Goal: Communication & Community: Answer question/provide support

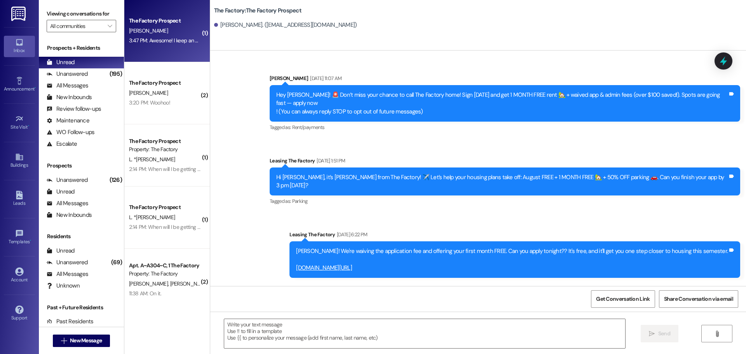
scroll to position [482, 0]
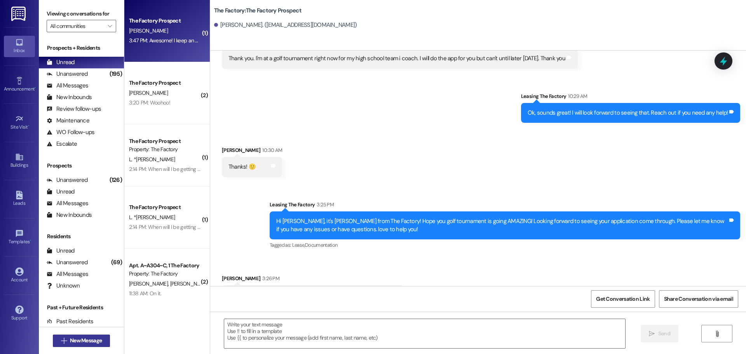
click at [79, 342] on span "New Message" at bounding box center [86, 341] width 32 height 8
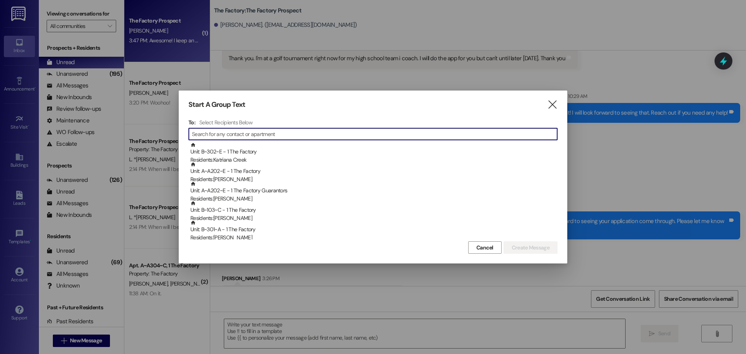
click at [238, 133] on input at bounding box center [374, 134] width 365 height 11
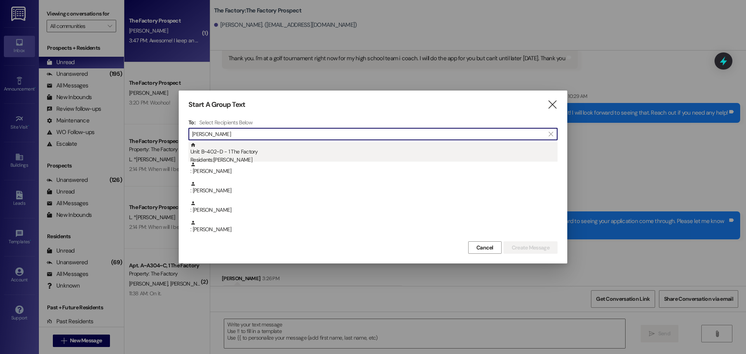
click at [234, 155] on div "Unit: B~402~D - 1 The Factory Residents: [PERSON_NAME]" at bounding box center [373, 153] width 367 height 22
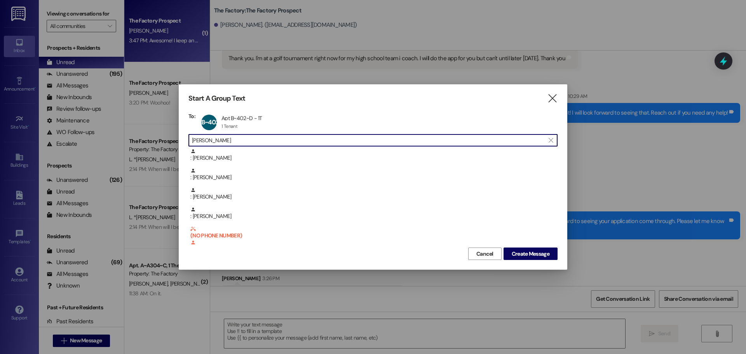
drag, startPoint x: 236, startPoint y: 138, endPoint x: 190, endPoint y: 139, distance: 45.5
click at [190, 139] on div " [PERSON_NAME] ri " at bounding box center [373, 140] width 369 height 12
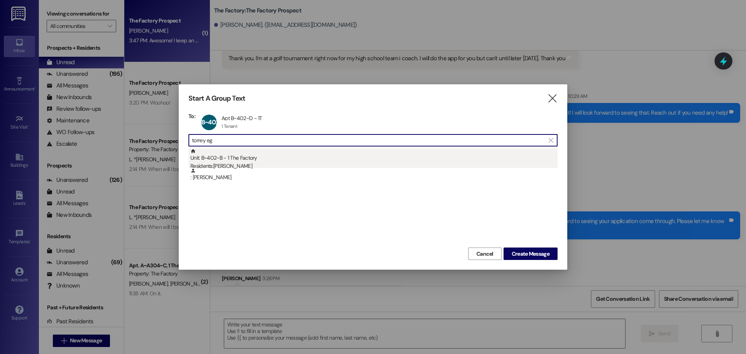
type input "torrey eg"
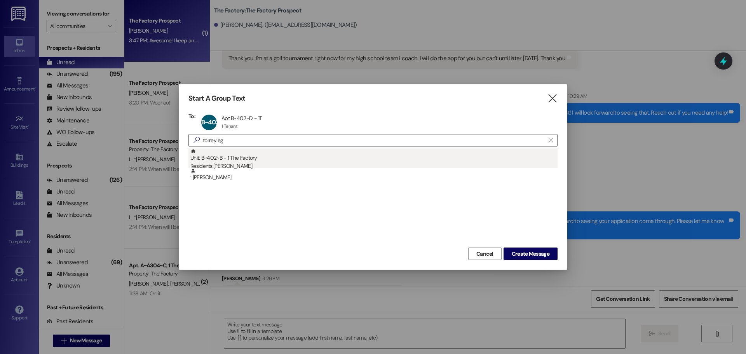
click at [214, 153] on div "Unit: B~402~B - 1 The Factory Residents: [PERSON_NAME]" at bounding box center [373, 159] width 367 height 22
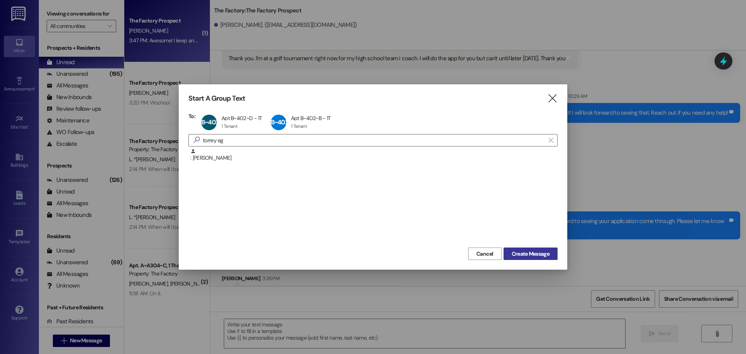
click at [526, 255] on span "Create Message" at bounding box center [531, 254] width 38 height 8
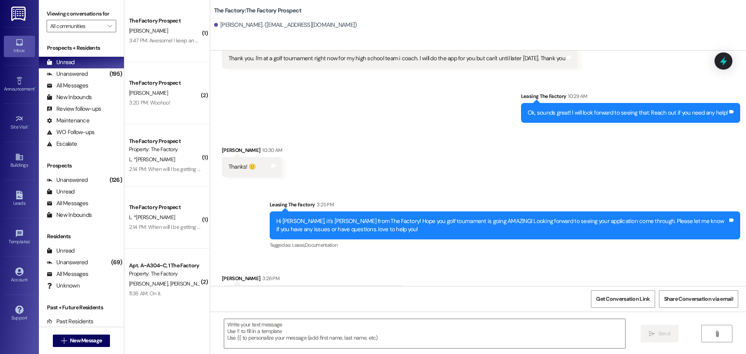
scroll to position [0, 0]
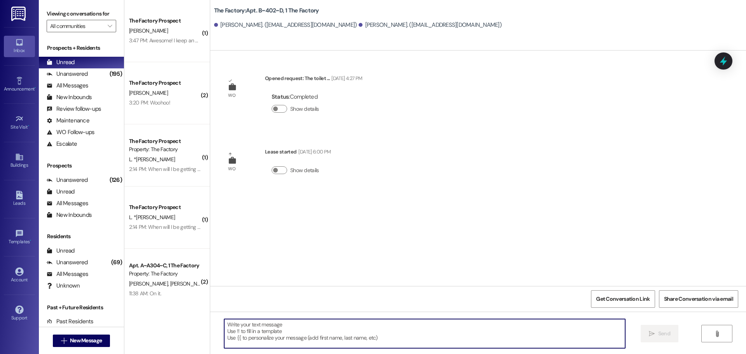
click at [234, 325] on textarea at bounding box center [424, 333] width 401 height 29
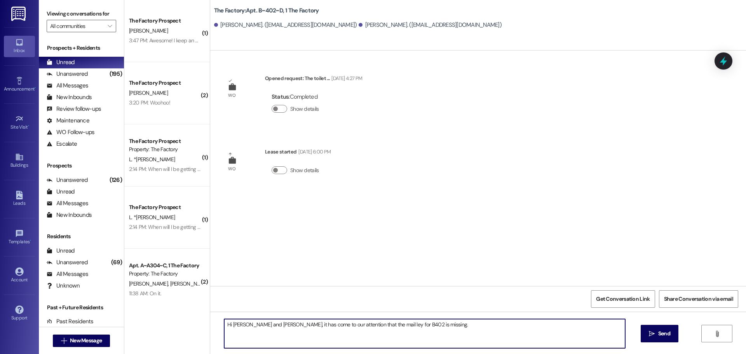
click at [360, 325] on textarea "Hi [PERSON_NAME] and [PERSON_NAME], it has come to our attention that the mail …" at bounding box center [424, 333] width 401 height 29
click at [421, 325] on textarea "Hi [PERSON_NAME] and [PERSON_NAME], it has come to our attention that the mail …" at bounding box center [424, 333] width 401 height 29
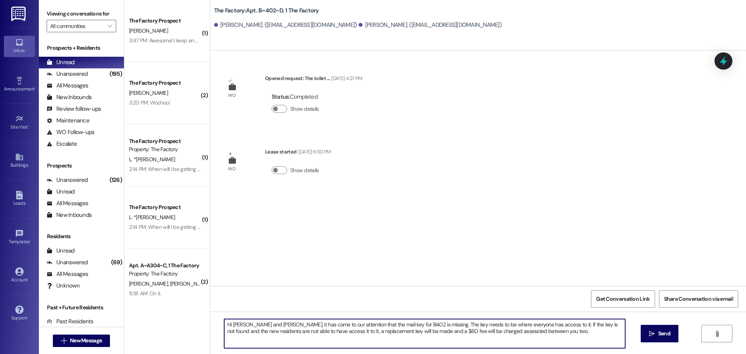
drag, startPoint x: 221, startPoint y: 324, endPoint x: 531, endPoint y: 319, distance: 310.2
click at [531, 319] on div "Hi [PERSON_NAME] and [PERSON_NAME], it has come to our attention that the mail …" at bounding box center [425, 334] width 402 height 30
click at [538, 332] on textarea "Hi [PERSON_NAME] and [PERSON_NAME], it has come to our attention that the mail …" at bounding box center [424, 333] width 401 height 29
click at [531, 333] on textarea "Hi [PERSON_NAME] and [PERSON_NAME], it has come to our attention that the mail …" at bounding box center [424, 333] width 401 height 29
drag, startPoint x: 220, startPoint y: 325, endPoint x: 612, endPoint y: 335, distance: 392.0
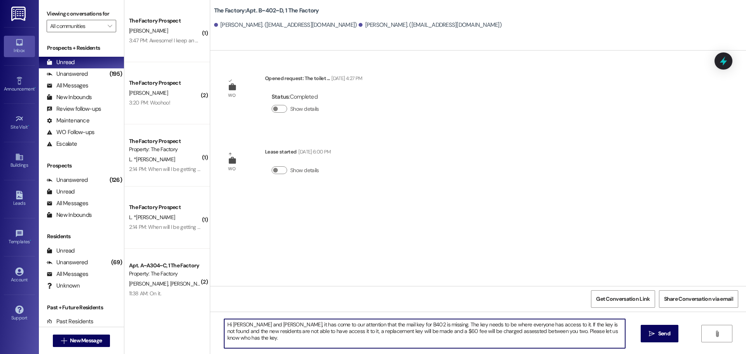
click at [612, 335] on textarea "Hi [PERSON_NAME] and [PERSON_NAME], it has come to our attention that the mail …" at bounding box center [424, 333] width 401 height 29
type textarea "Hi [PERSON_NAME] and [PERSON_NAME], it has come to our attention that the mail …"
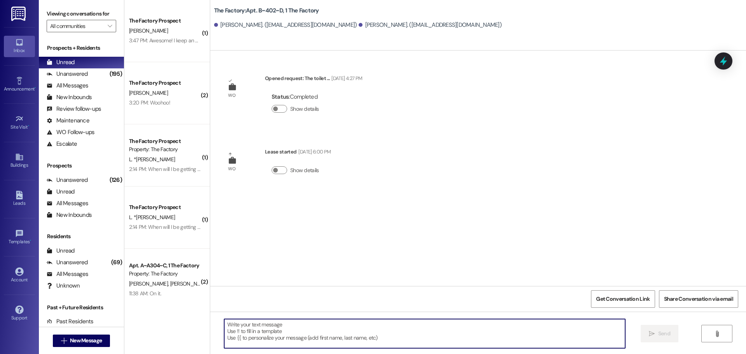
paste textarea "Hi [PERSON_NAME] and [PERSON_NAME], It has come to our attention that the mail …"
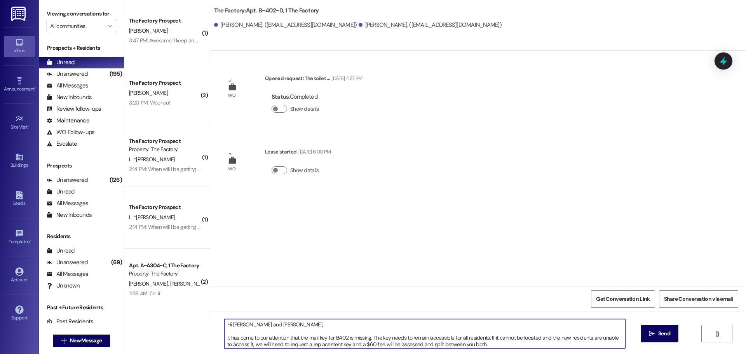
scroll to position [13, 0]
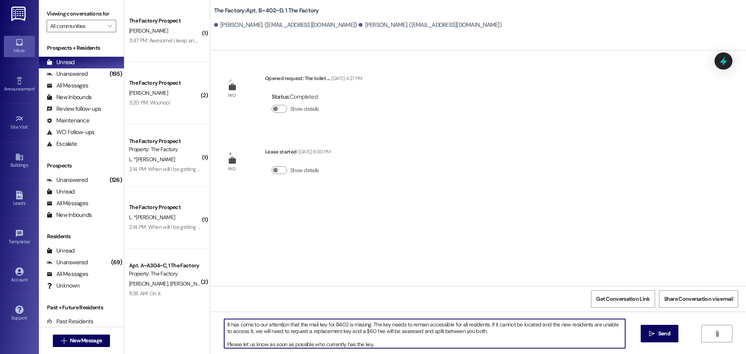
click at [494, 335] on textarea "Hi [PERSON_NAME] and [PERSON_NAME], It has come to our attention that the mail …" at bounding box center [424, 333] width 401 height 29
click at [491, 332] on textarea "Hi [PERSON_NAME] and [PERSON_NAME], It has come to our attention that the mail …" at bounding box center [424, 333] width 401 height 29
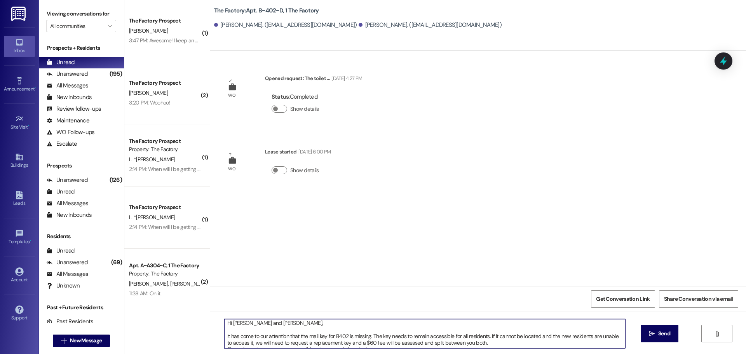
scroll to position [0, 0]
click at [291, 327] on textarea "Hi [PERSON_NAME] and [PERSON_NAME], It has come to our attention that the mail …" at bounding box center [424, 333] width 401 height 29
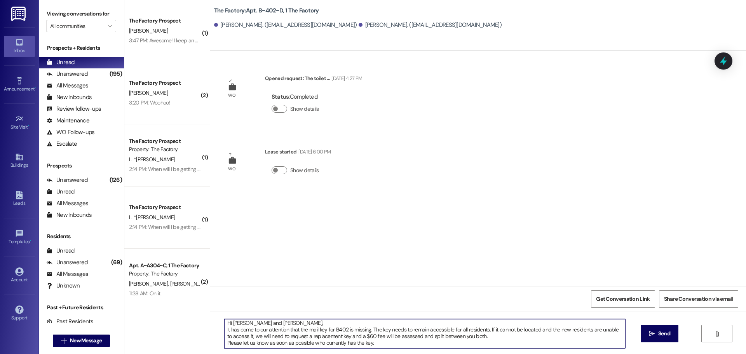
scroll to position [2, 0]
click at [488, 337] on textarea "Hi [PERSON_NAME] and [PERSON_NAME], It has come to our attention that the mail …" at bounding box center [424, 333] width 401 height 29
click at [241, 342] on textarea "Hi [PERSON_NAME] and [PERSON_NAME], It has come to our attention that the mail …" at bounding box center [424, 333] width 401 height 29
click at [236, 338] on textarea "Hi [PERSON_NAME] and [PERSON_NAME], It has come to our attention that the mail …" at bounding box center [424, 333] width 401 height 29
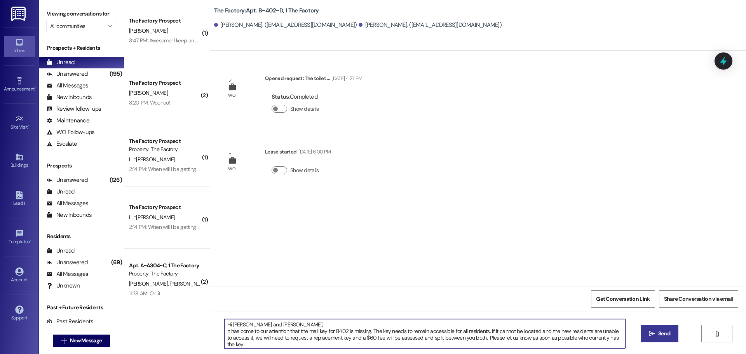
type textarea "Hi [PERSON_NAME] and [PERSON_NAME], It has come to our attention that the mail …"
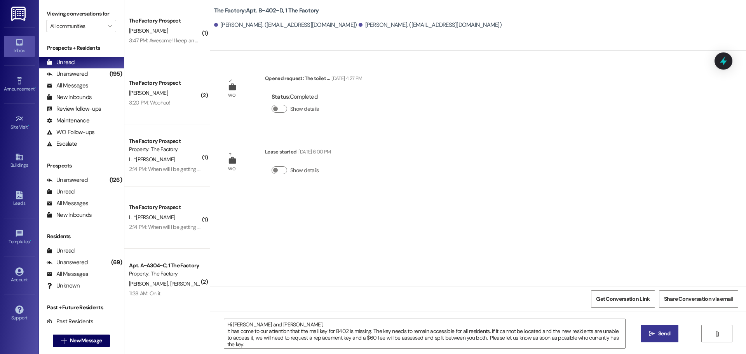
click at [664, 335] on span "Send" at bounding box center [664, 334] width 12 height 8
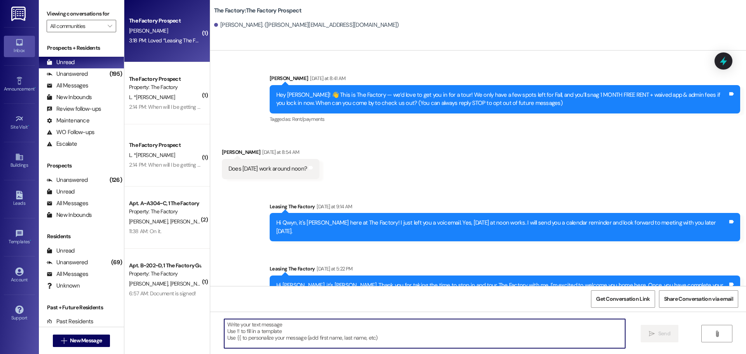
scroll to position [956, 0]
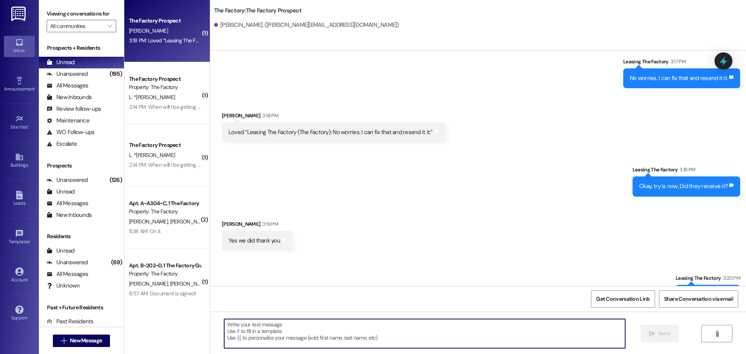
click at [224, 328] on textarea at bounding box center [424, 333] width 401 height 29
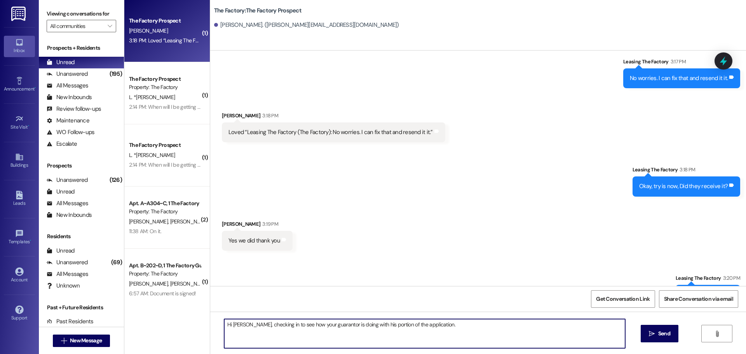
click at [441, 324] on textarea "Hi Gwyn, checking in to see how your guarantor is doing with his portion of the…" at bounding box center [424, 333] width 401 height 29
type textarea "Hi Gwyn, checking in to see how your guarantor is doing with his portion of the…"
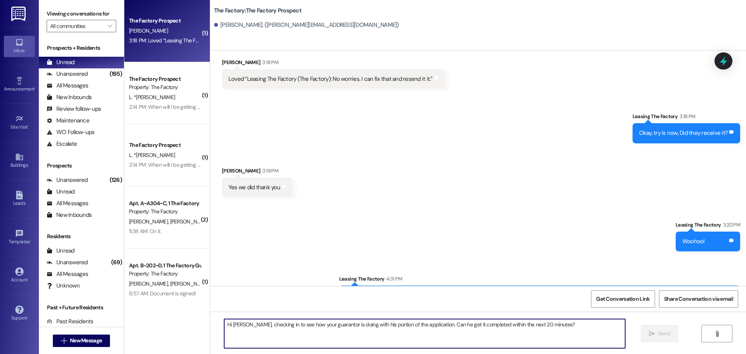
scroll to position [1010, 0]
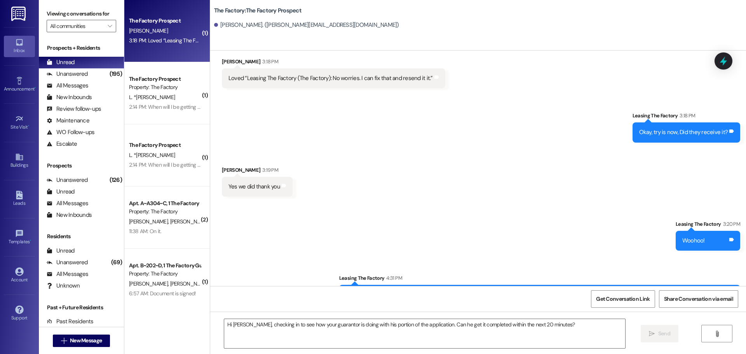
drag, startPoint x: 380, startPoint y: 268, endPoint x: 728, endPoint y: 272, distance: 348.3
click at [728, 285] on div "Hi Gwyn, checking in to see how your guarantor is doing with his portion of the…" at bounding box center [539, 295] width 401 height 20
copy div "Hi Gwyn, checking in to see how your guarantor is doing with his portion of the…"
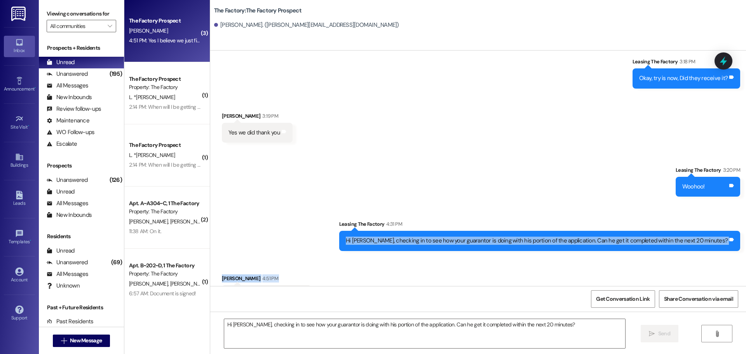
click at [332, 257] on div "Received via SMS Gwyn Johnson 4:51 PM Yes I believe we just finished Tags and n…" at bounding box center [478, 284] width 536 height 54
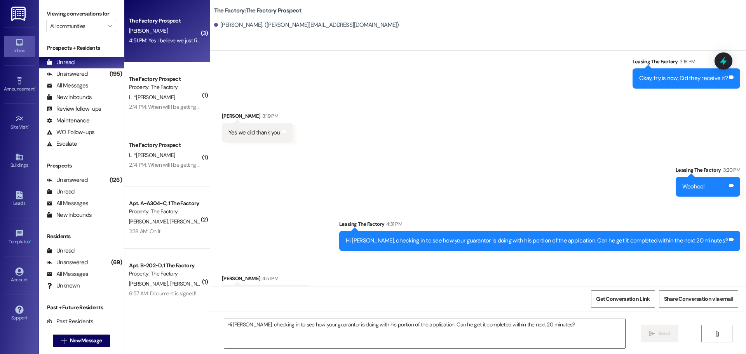
scroll to position [1065, 0]
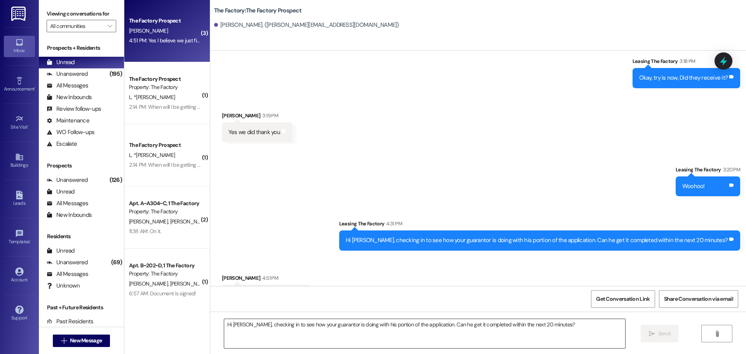
click at [226, 326] on textarea "Hi Gwyn, checking in to see how your guarantor is doing with his portion of the…" at bounding box center [424, 333] width 401 height 29
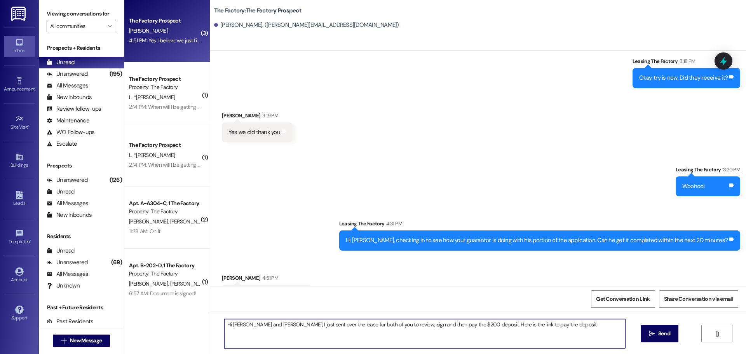
paste textarea "https://thefactoryapts.residentportal.com/auth"
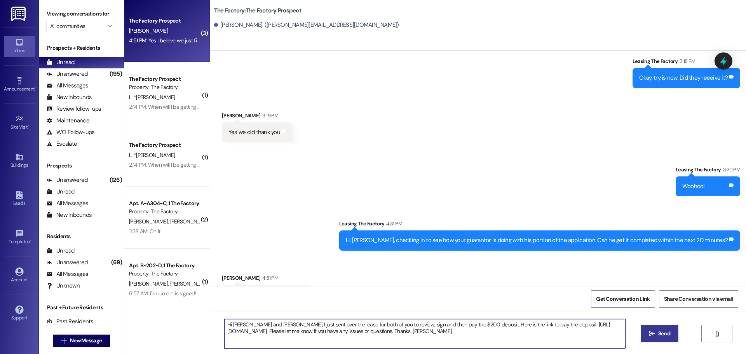
type textarea "Hi Gwyn and Jay, I just sent over the lease for both of you to review, sign and…"
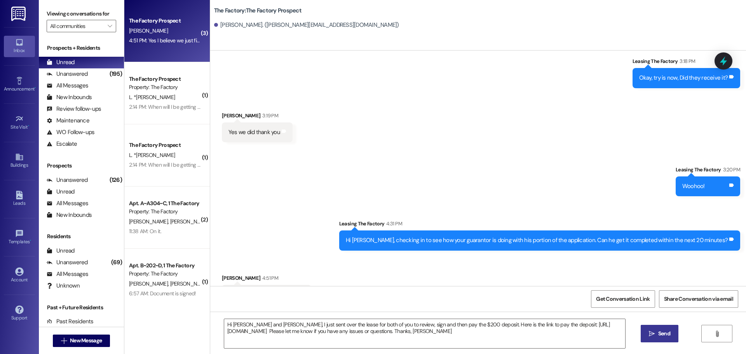
click at [663, 333] on span "Send" at bounding box center [664, 334] width 12 height 8
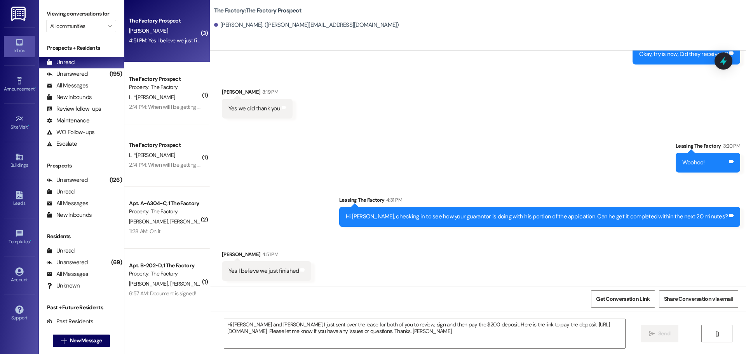
scroll to position [1127, 0]
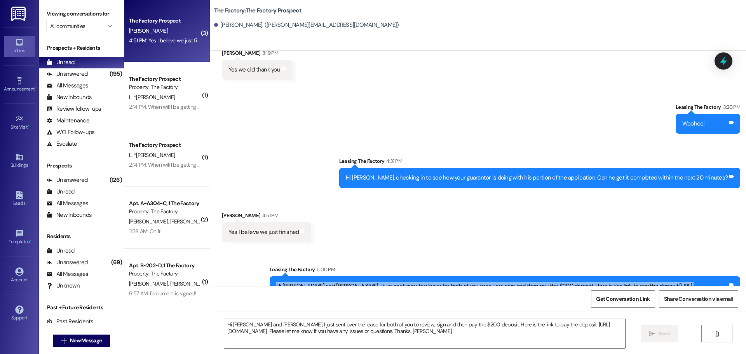
drag, startPoint x: 272, startPoint y: 260, endPoint x: 447, endPoint y: 274, distance: 176.2
click at [447, 282] on div "Hi Gwyn and Jay, I just sent over the lease for both of you to review, sign and…" at bounding box center [502, 290] width 452 height 17
copy div "Hi Gwyn and Jay, I just sent over the lease for both of you to review, sign and…"
